Goal: Task Accomplishment & Management: Manage account settings

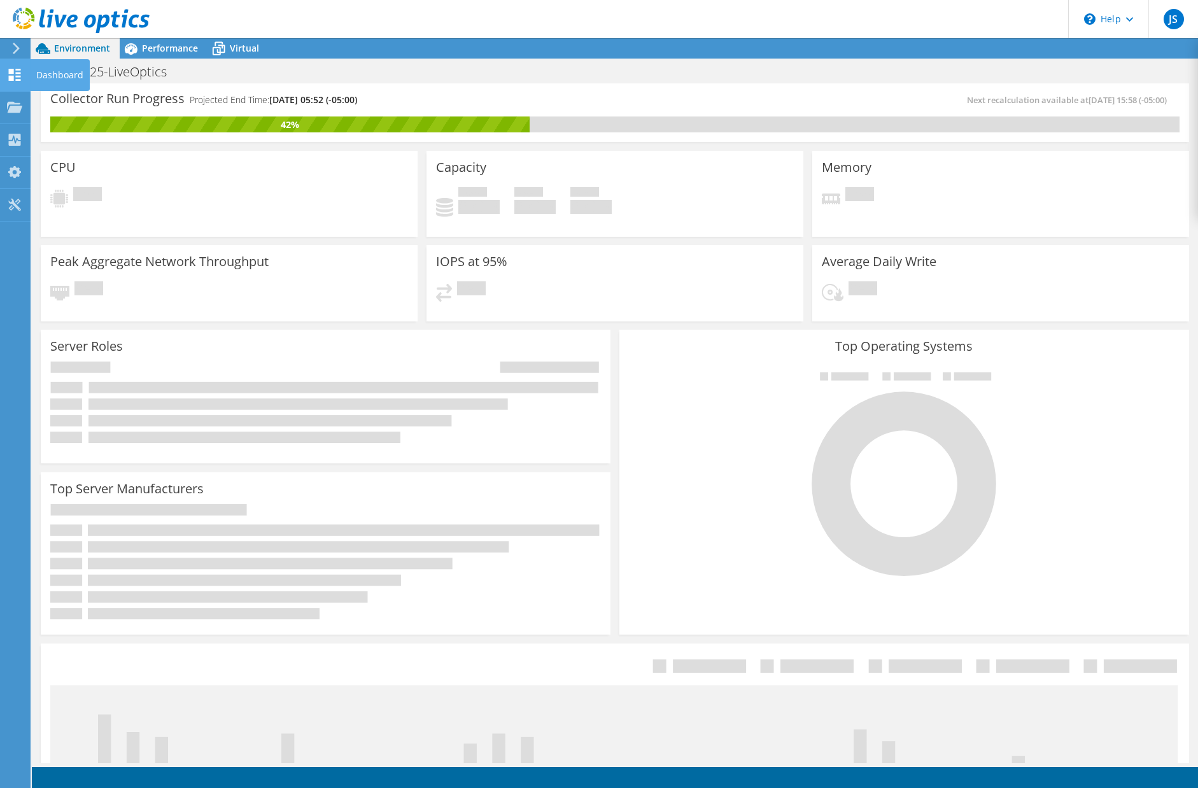
click at [51, 68] on div "Dashboard" at bounding box center [60, 75] width 60 height 32
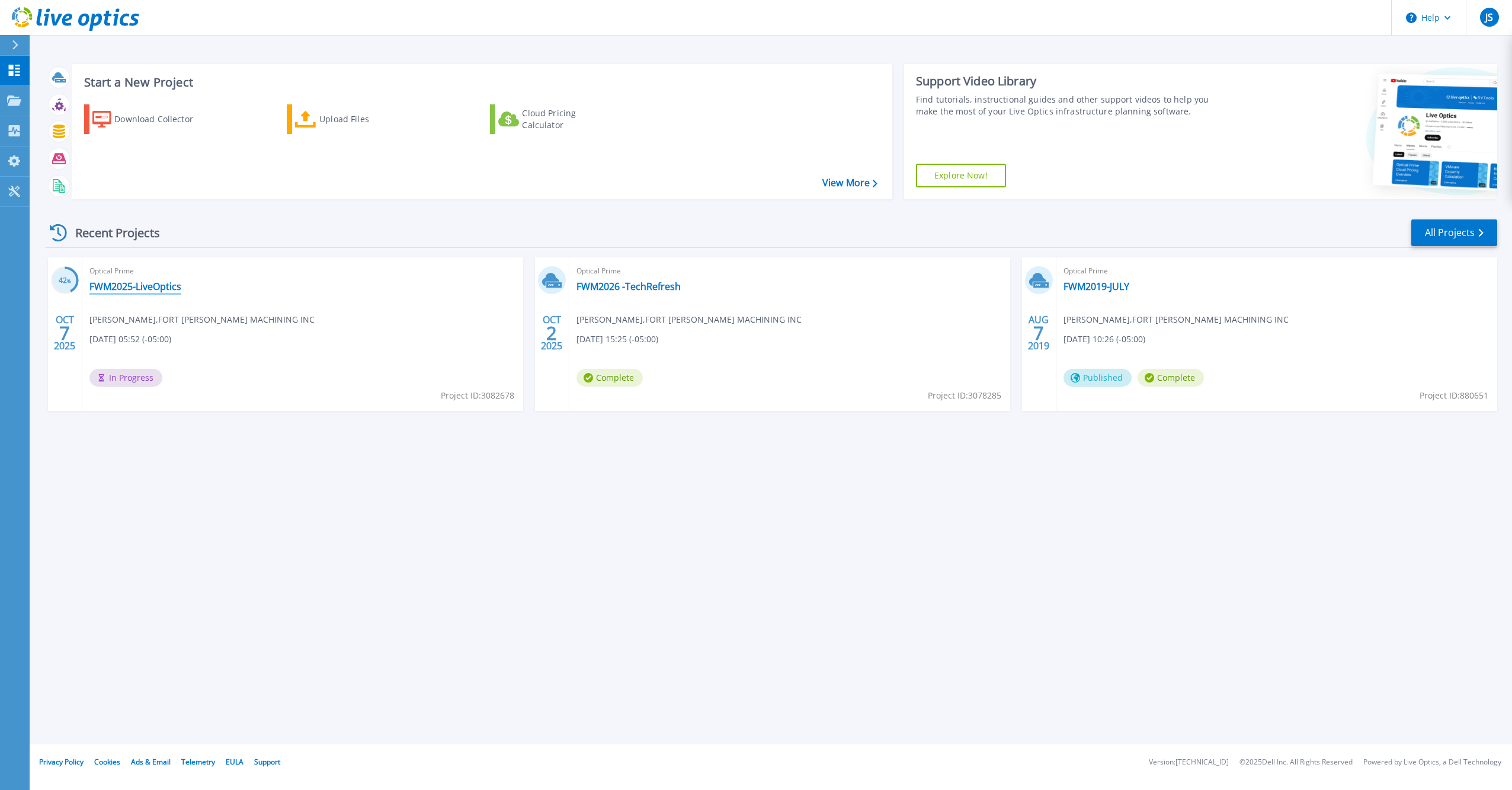
click at [128, 284] on link "FWM2025-LiveOptics" at bounding box center [135, 286] width 92 height 12
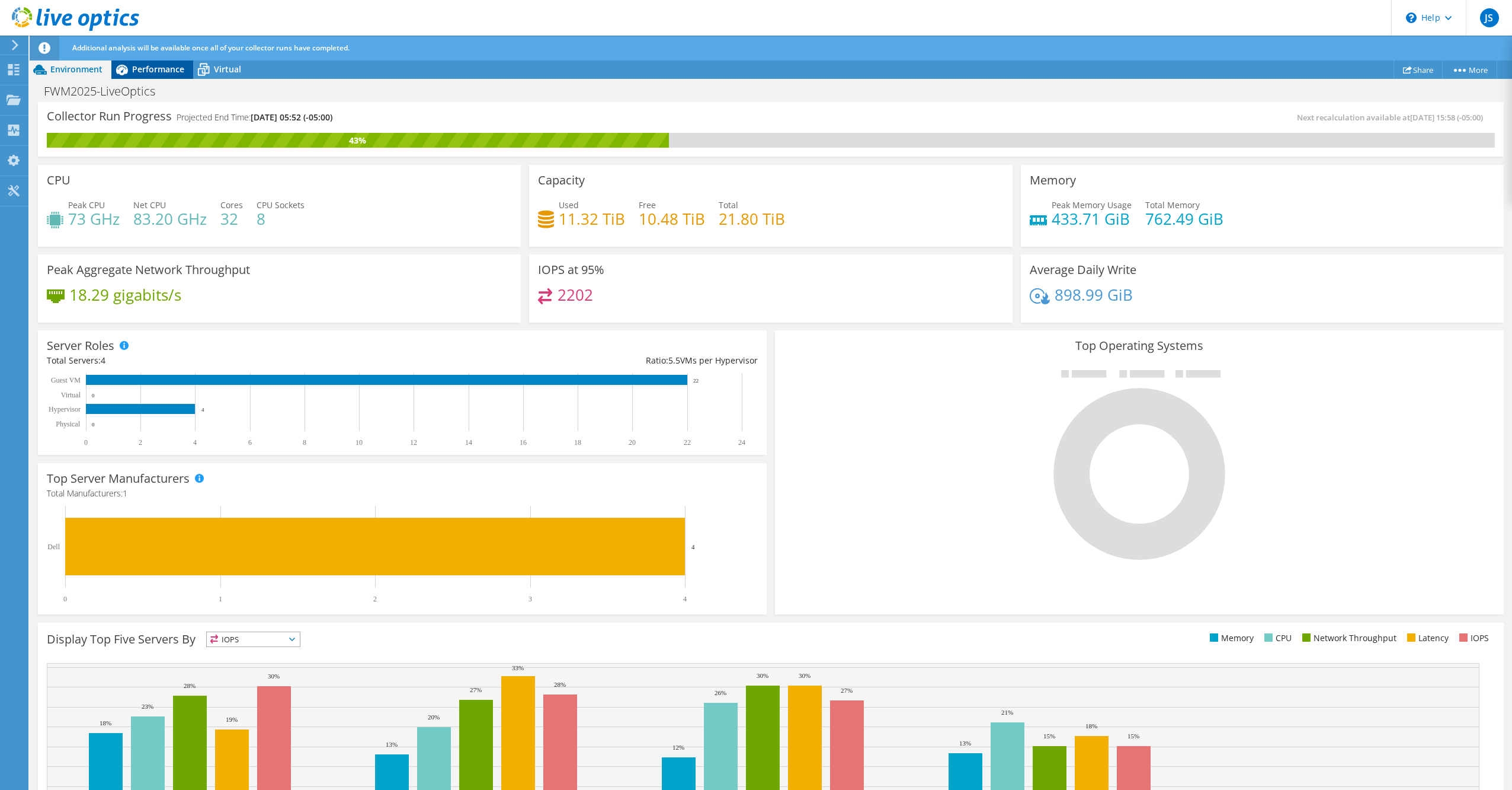
click at [153, 64] on span "Performance" at bounding box center [158, 69] width 52 height 11
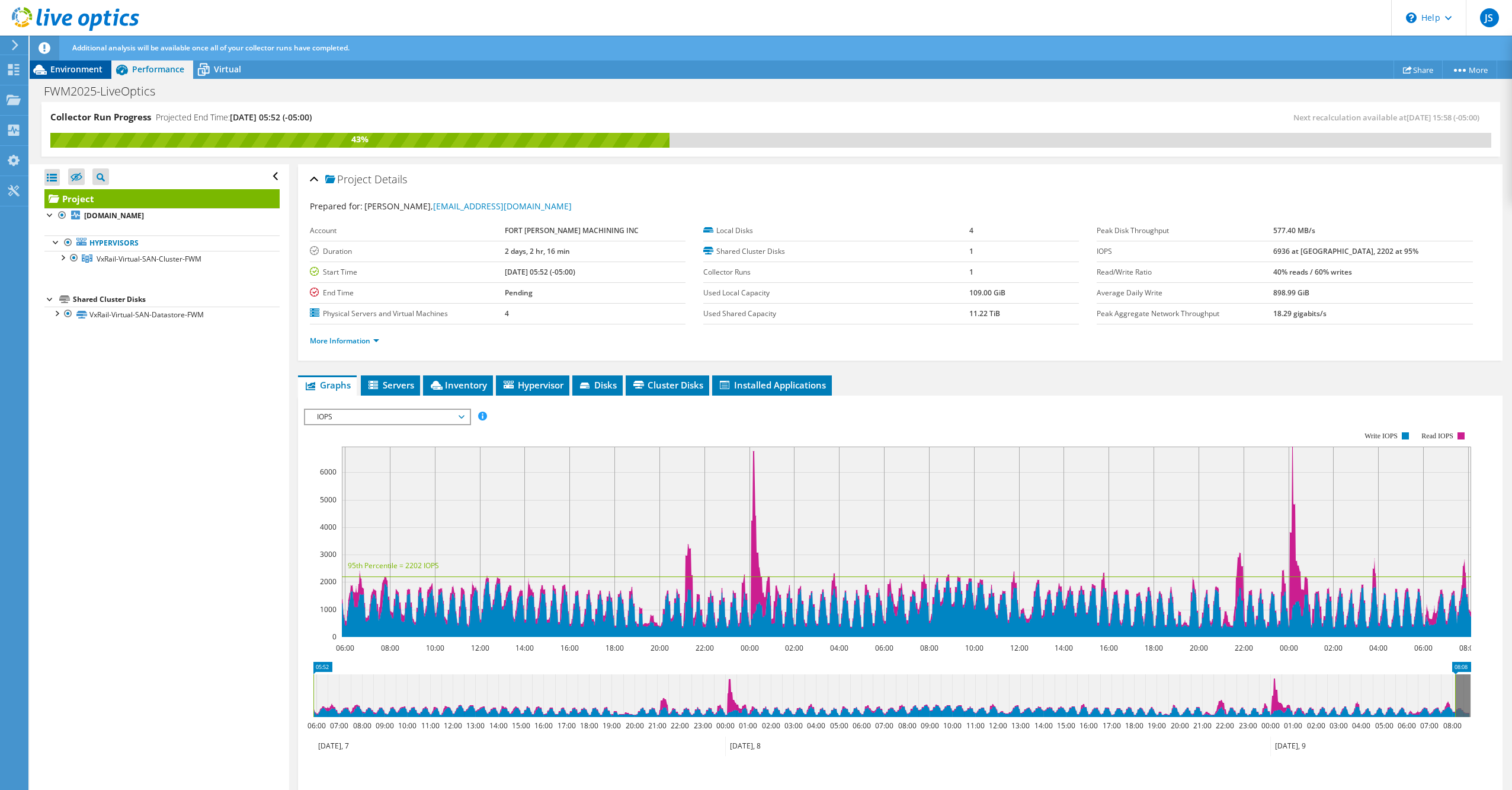
click at [60, 66] on span "Environment" at bounding box center [76, 69] width 52 height 11
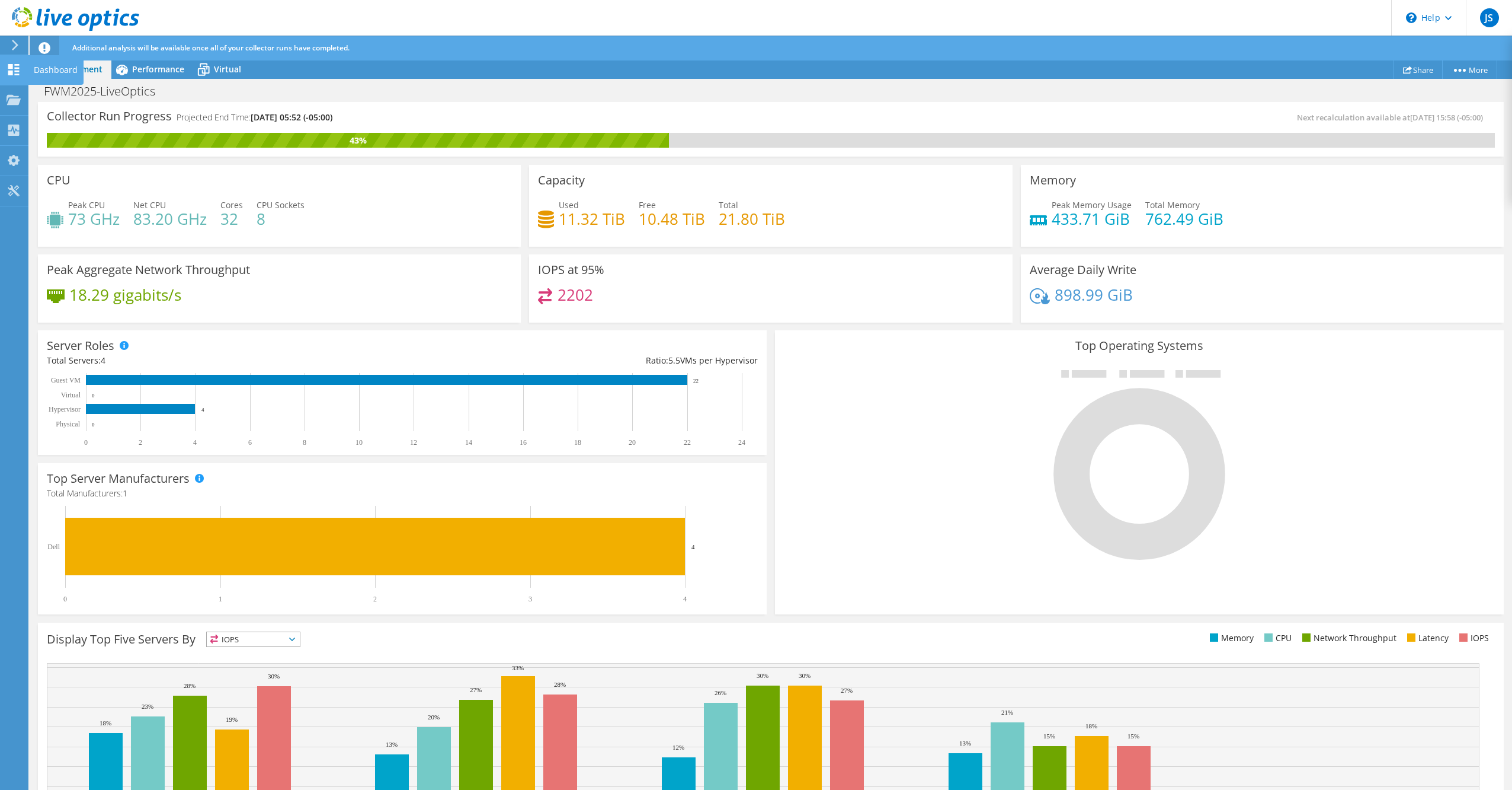
click at [20, 73] on icon at bounding box center [13, 70] width 14 height 11
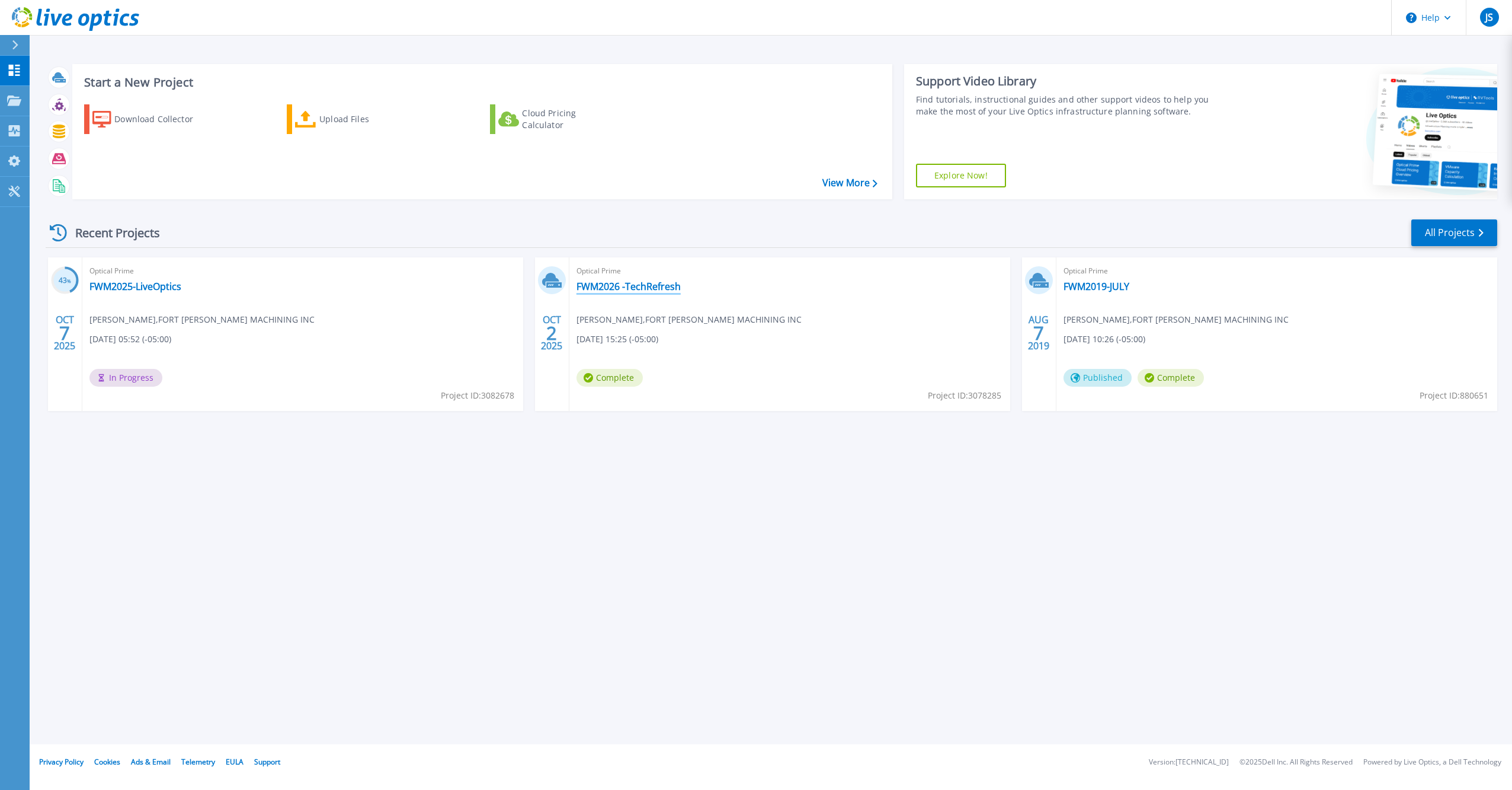
click at [634, 284] on link "FWM2026 -TechRefresh" at bounding box center [628, 286] width 104 height 12
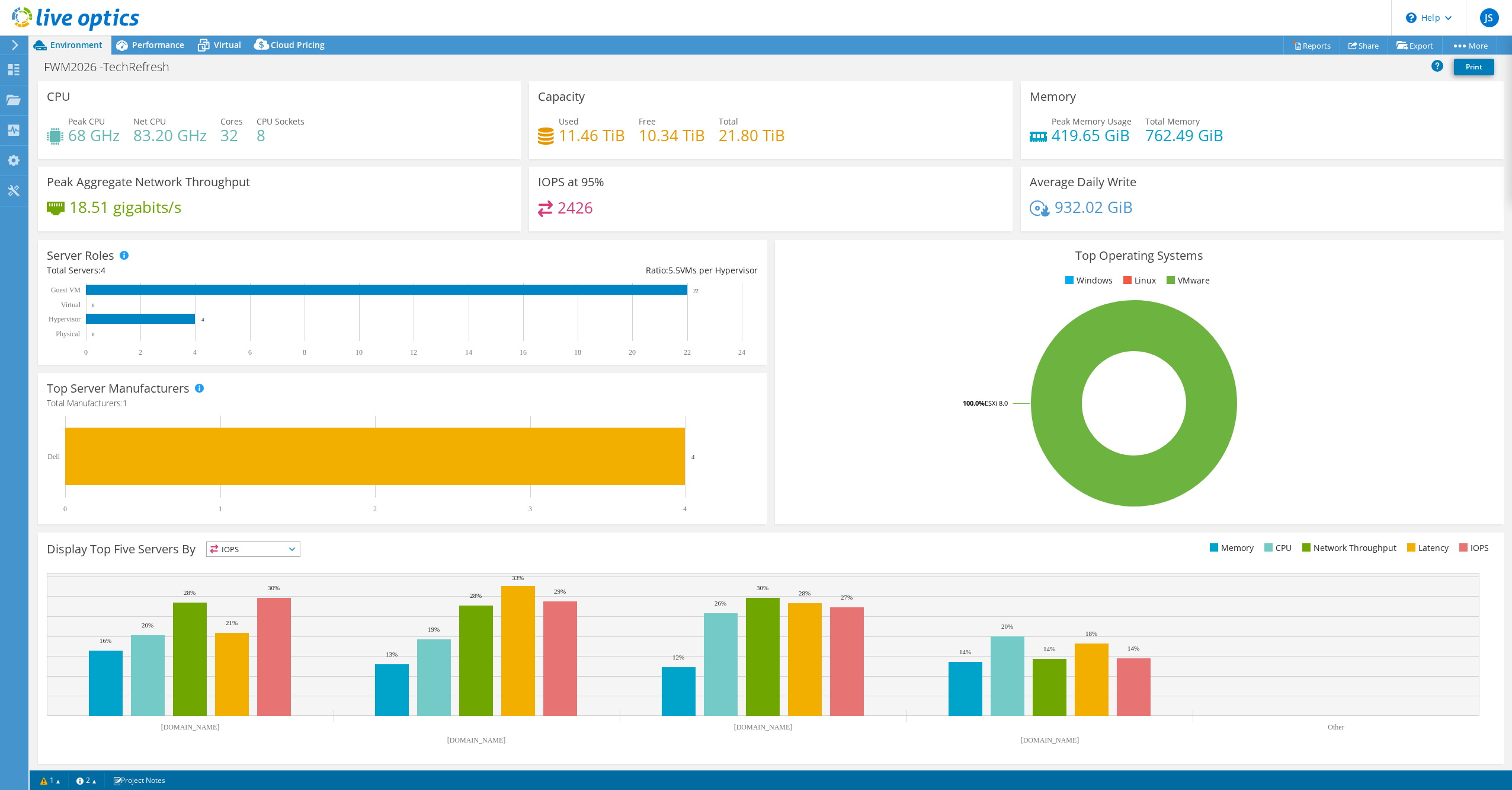
select select "USEast"
select select "USD"
click at [1478, 42] on link "More" at bounding box center [1469, 46] width 55 height 19
click at [1424, 115] on link "Project Details" at bounding box center [1443, 116] width 113 height 25
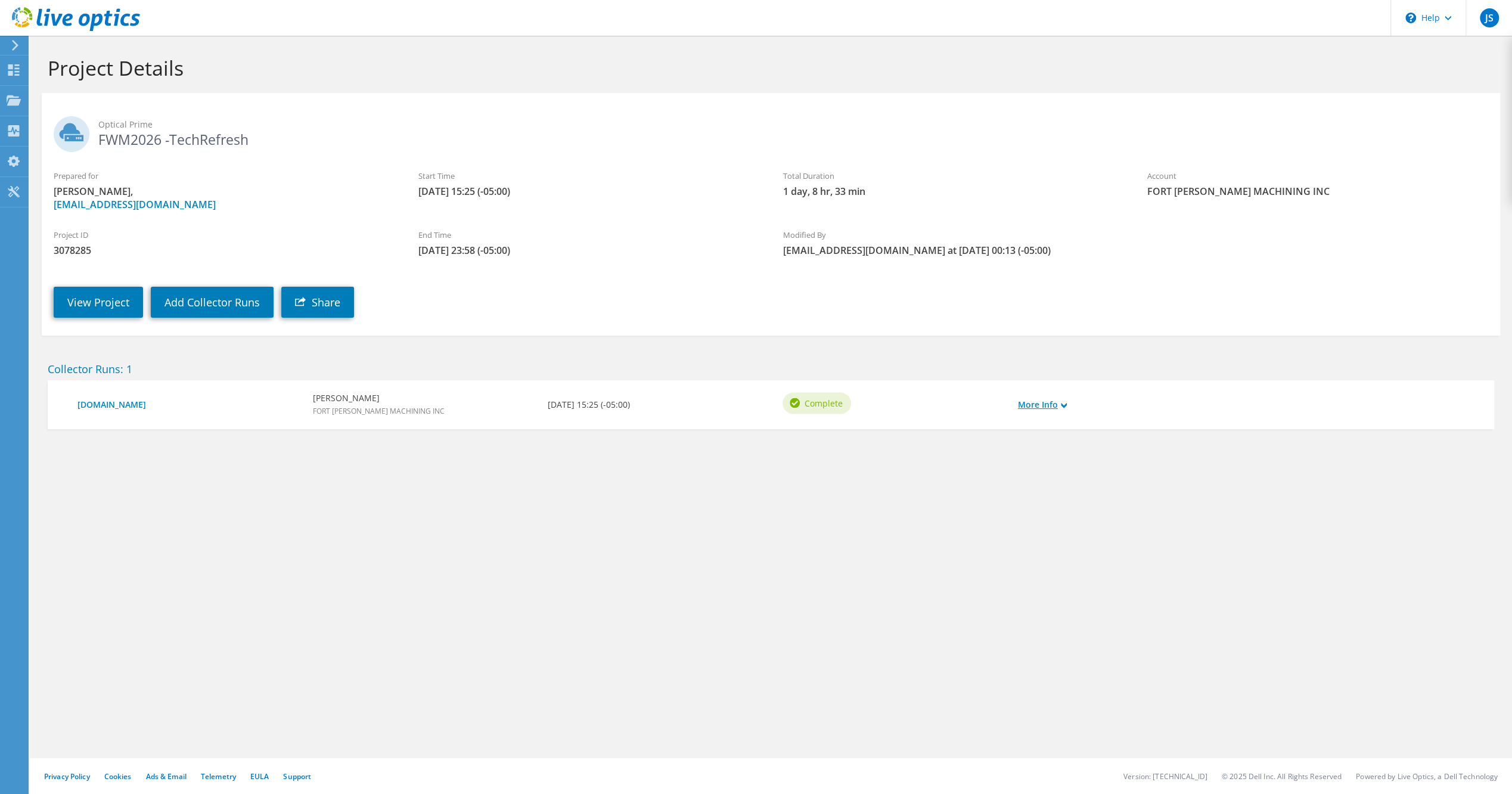
click at [1053, 404] on link "More Info" at bounding box center [1042, 404] width 49 height 13
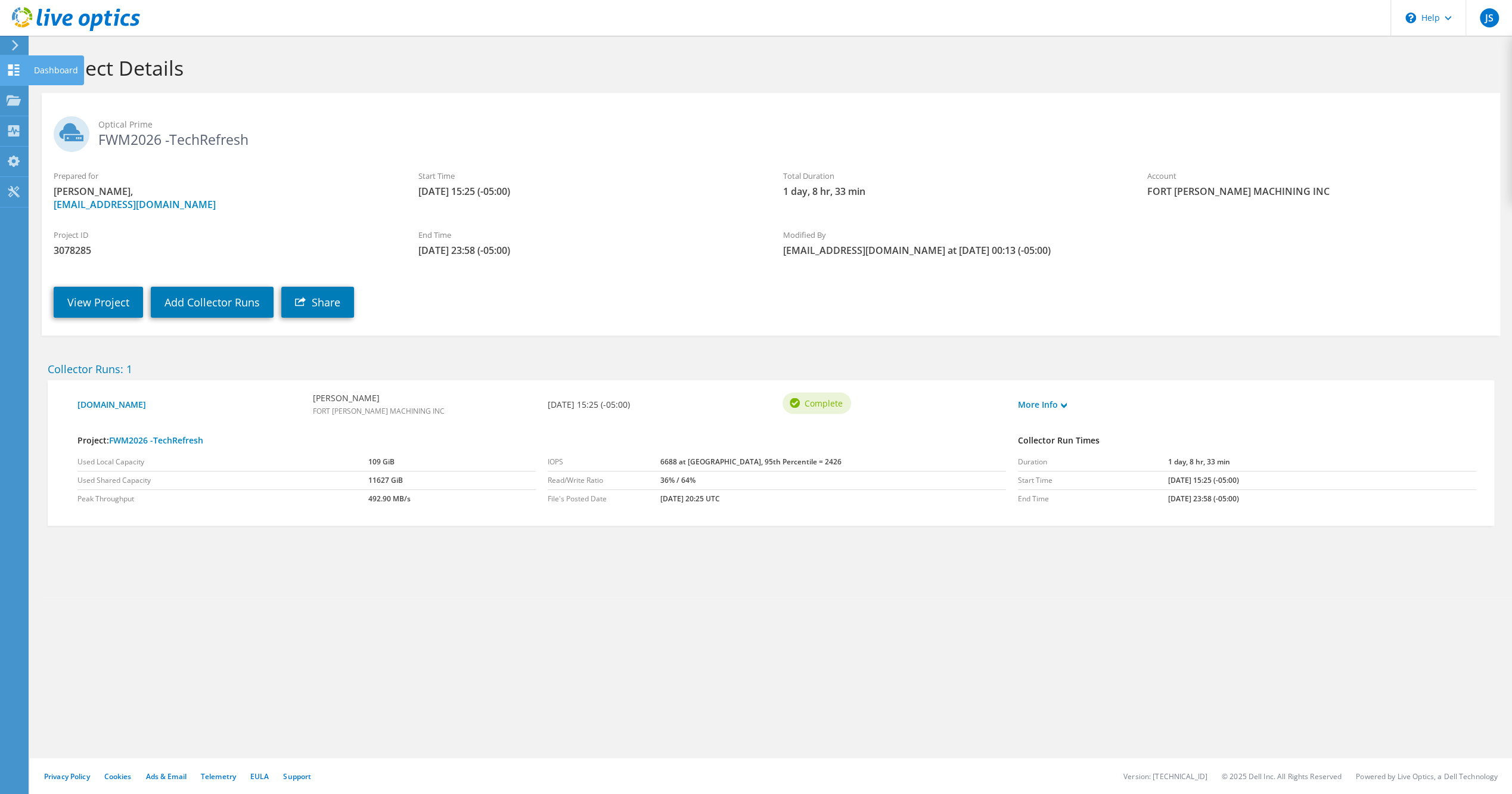
click at [12, 70] on icon at bounding box center [13, 70] width 14 height 11
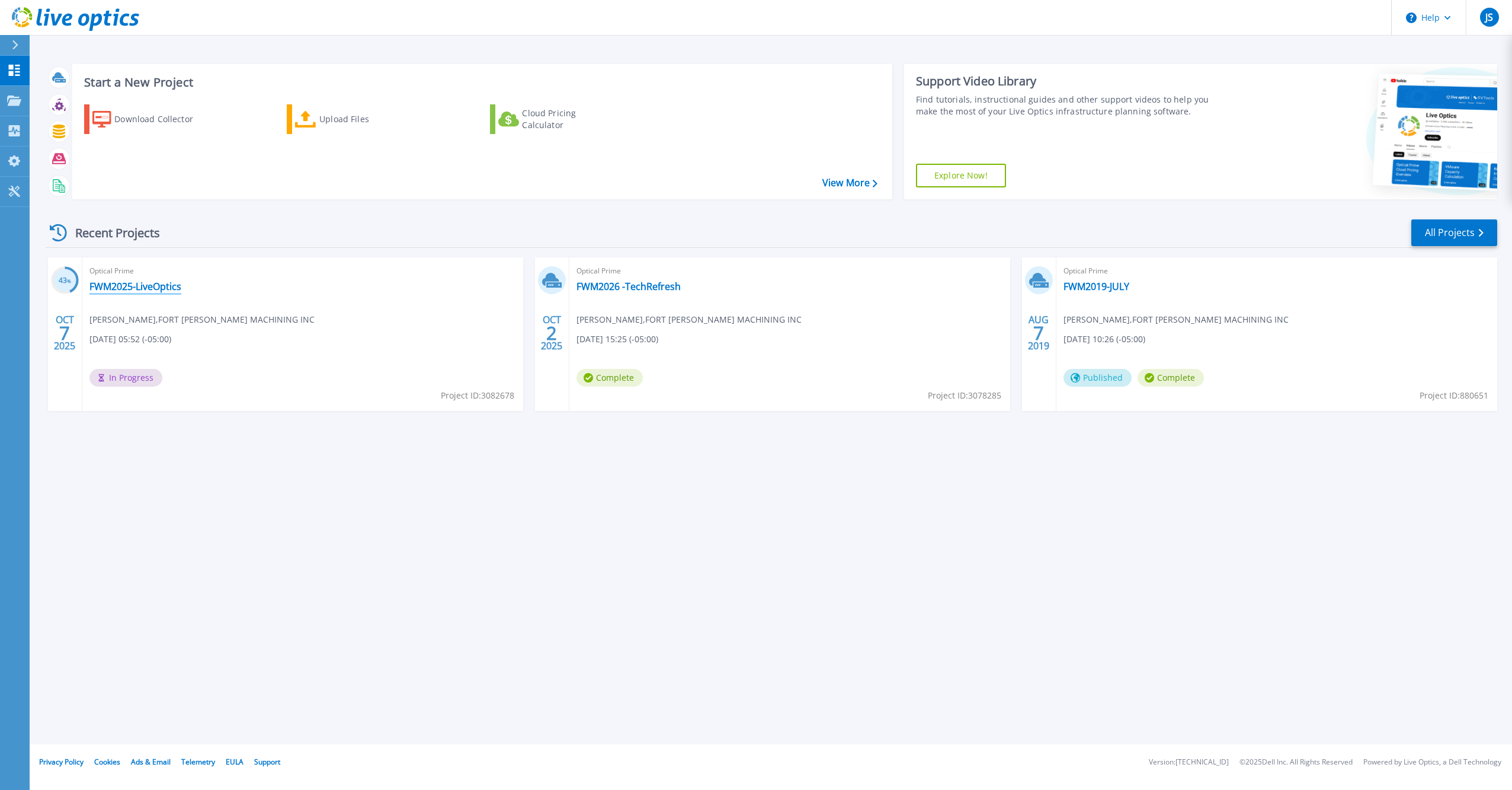
click at [146, 280] on link "FWM2025-LiveOptics" at bounding box center [135, 286] width 92 height 12
